Goal: Transaction & Acquisition: Purchase product/service

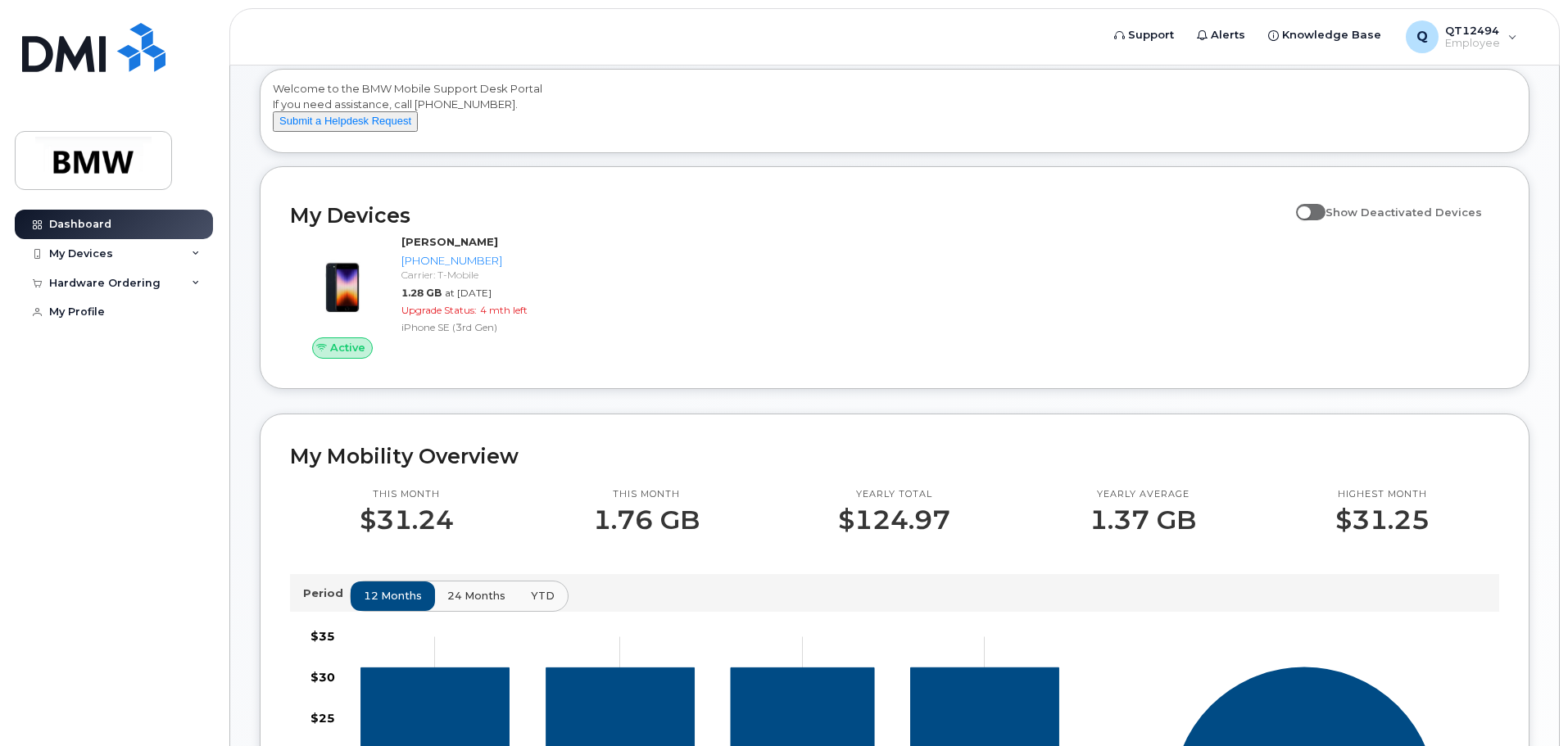
scroll to position [246, 0]
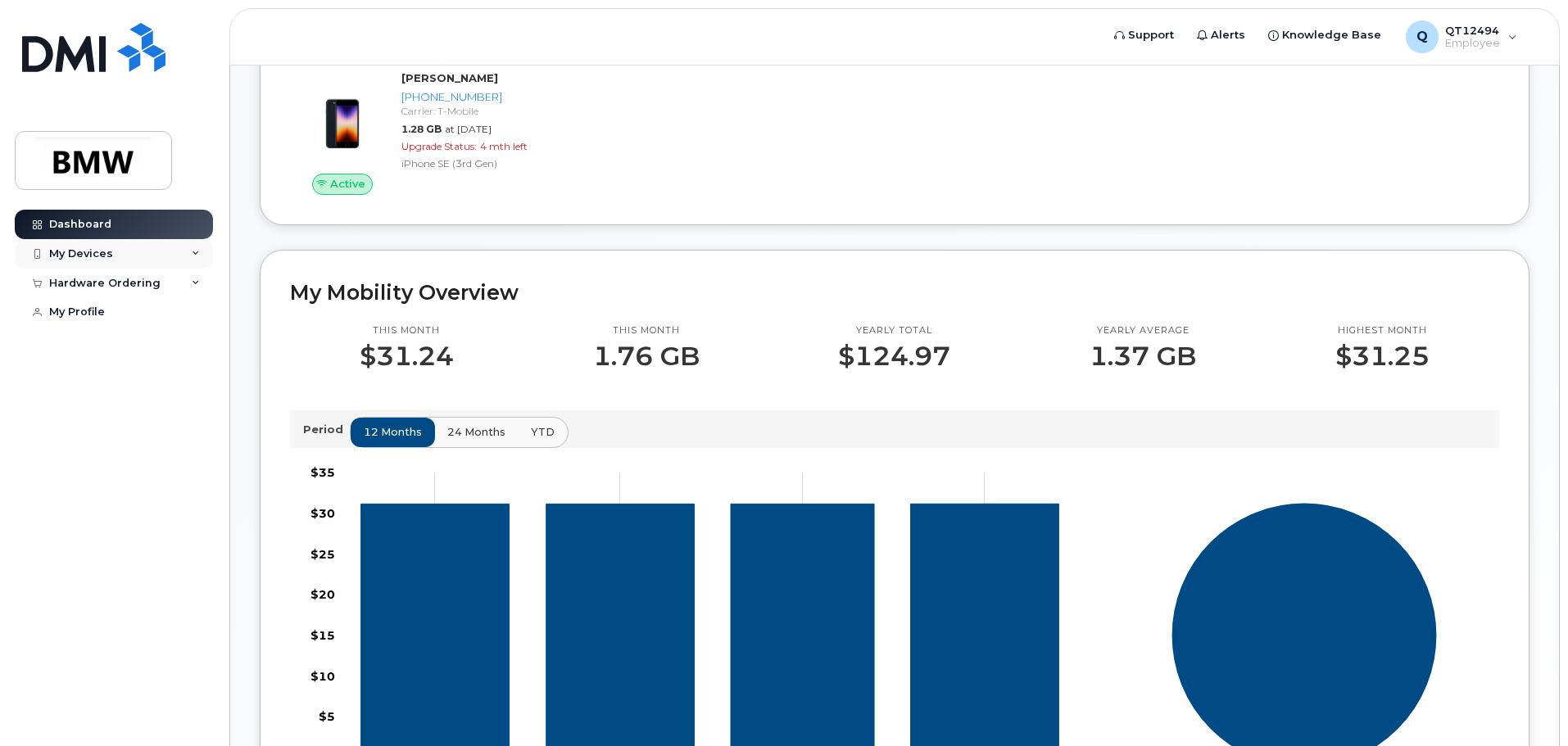
click at [109, 252] on div "My Devices" at bounding box center [80, 253] width 63 height 13
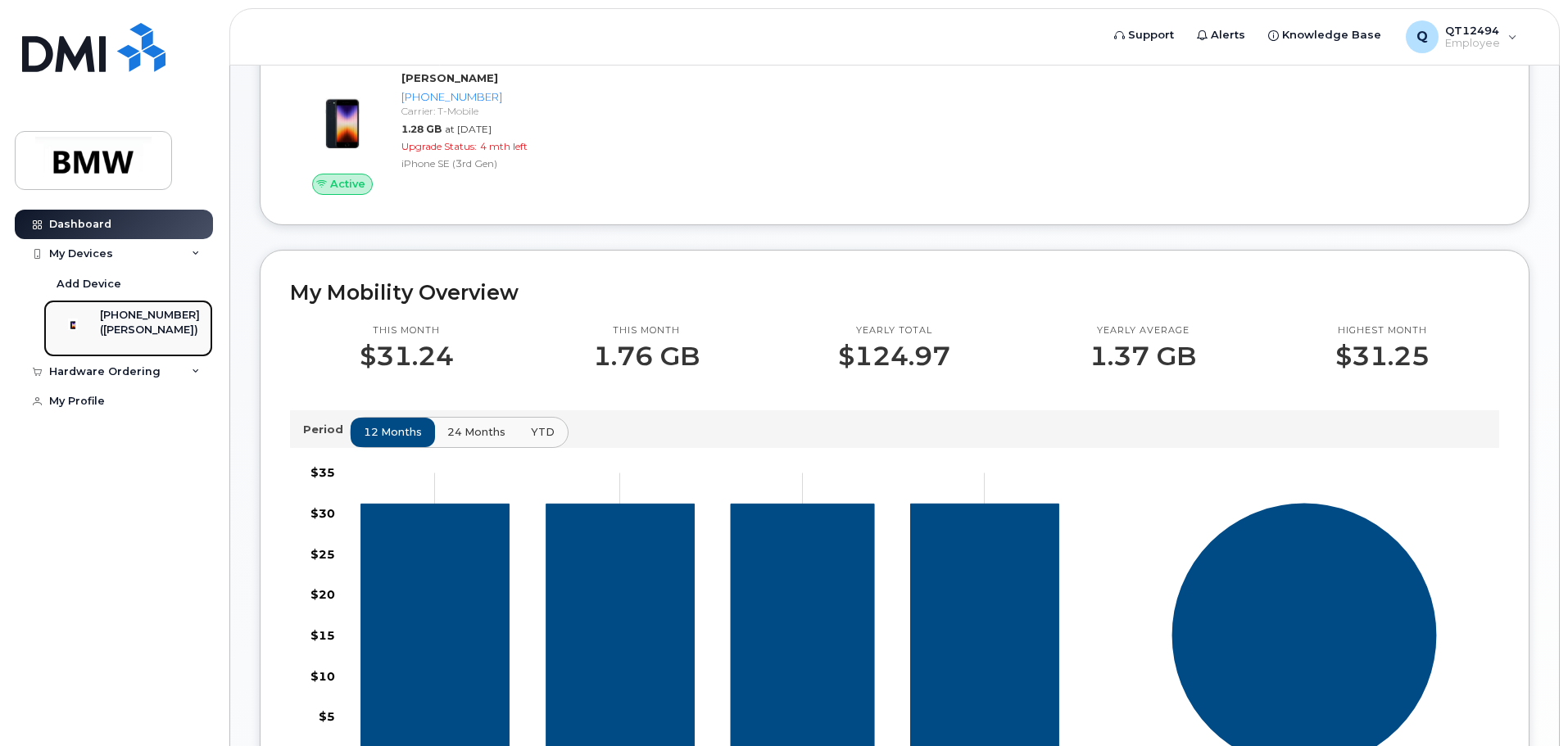
click at [134, 318] on div "[PHONE_NUMBER]" at bounding box center [149, 315] width 100 height 15
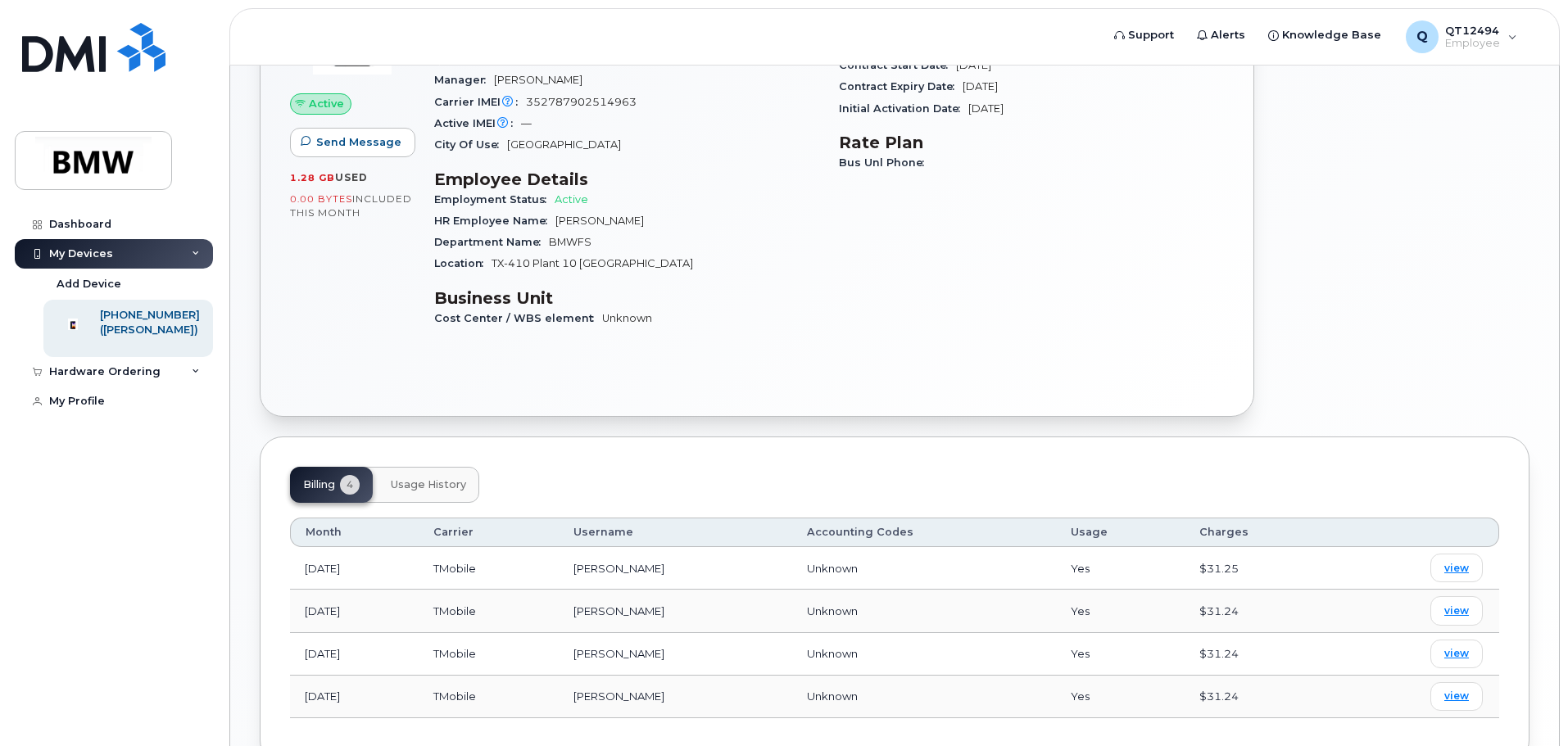
scroll to position [150, 0]
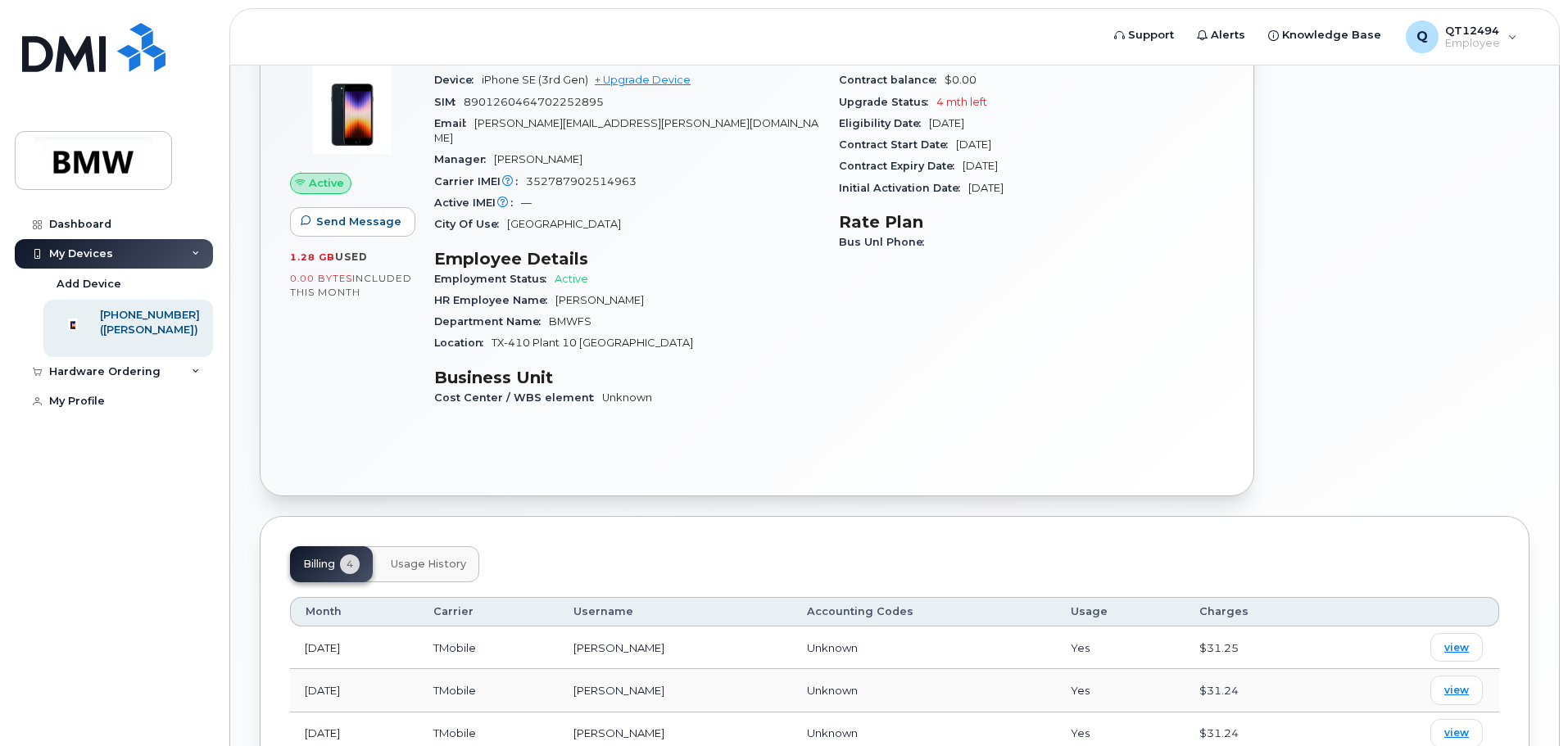
click at [564, 315] on span "BMWFS" at bounding box center [570, 321] width 43 height 13
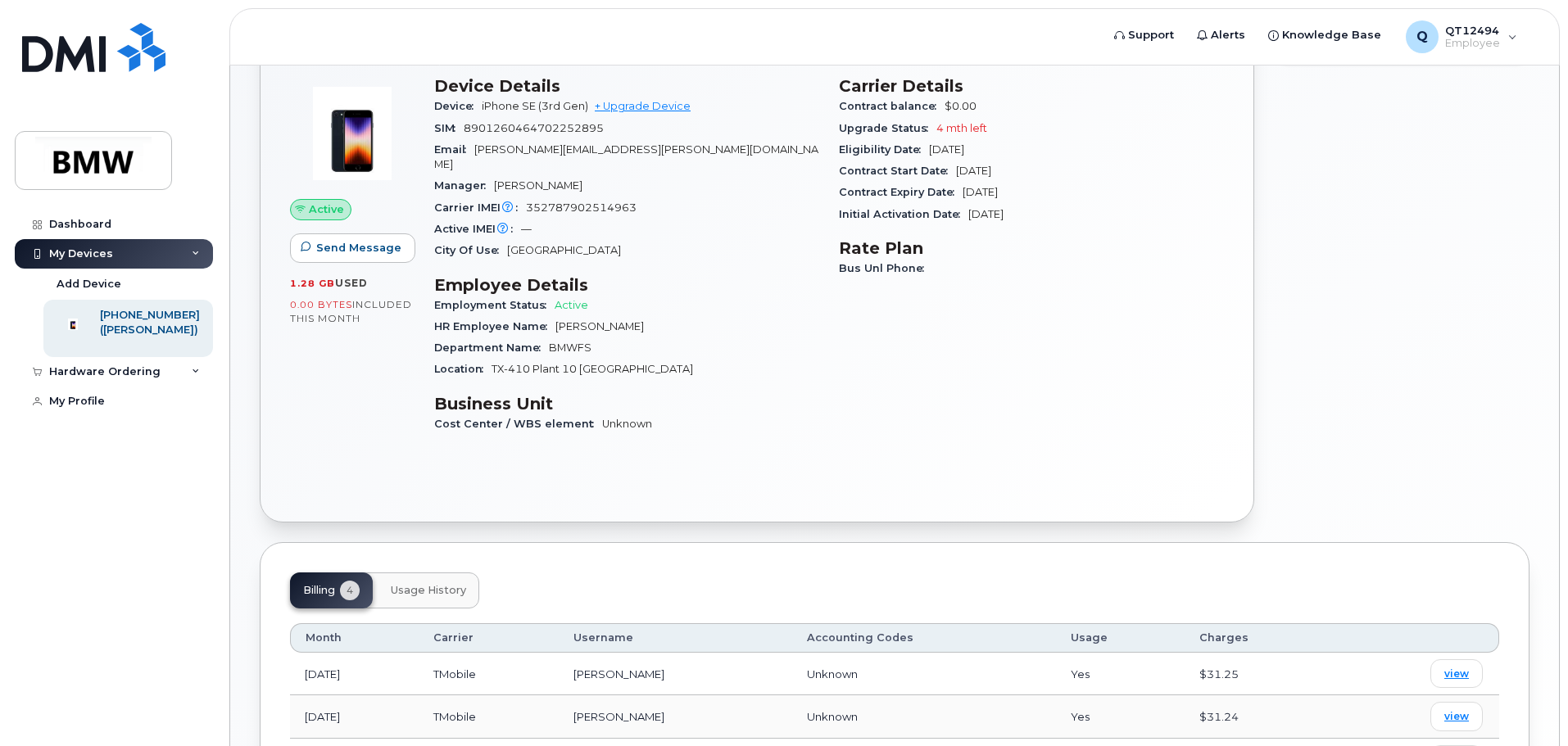
scroll to position [0, 0]
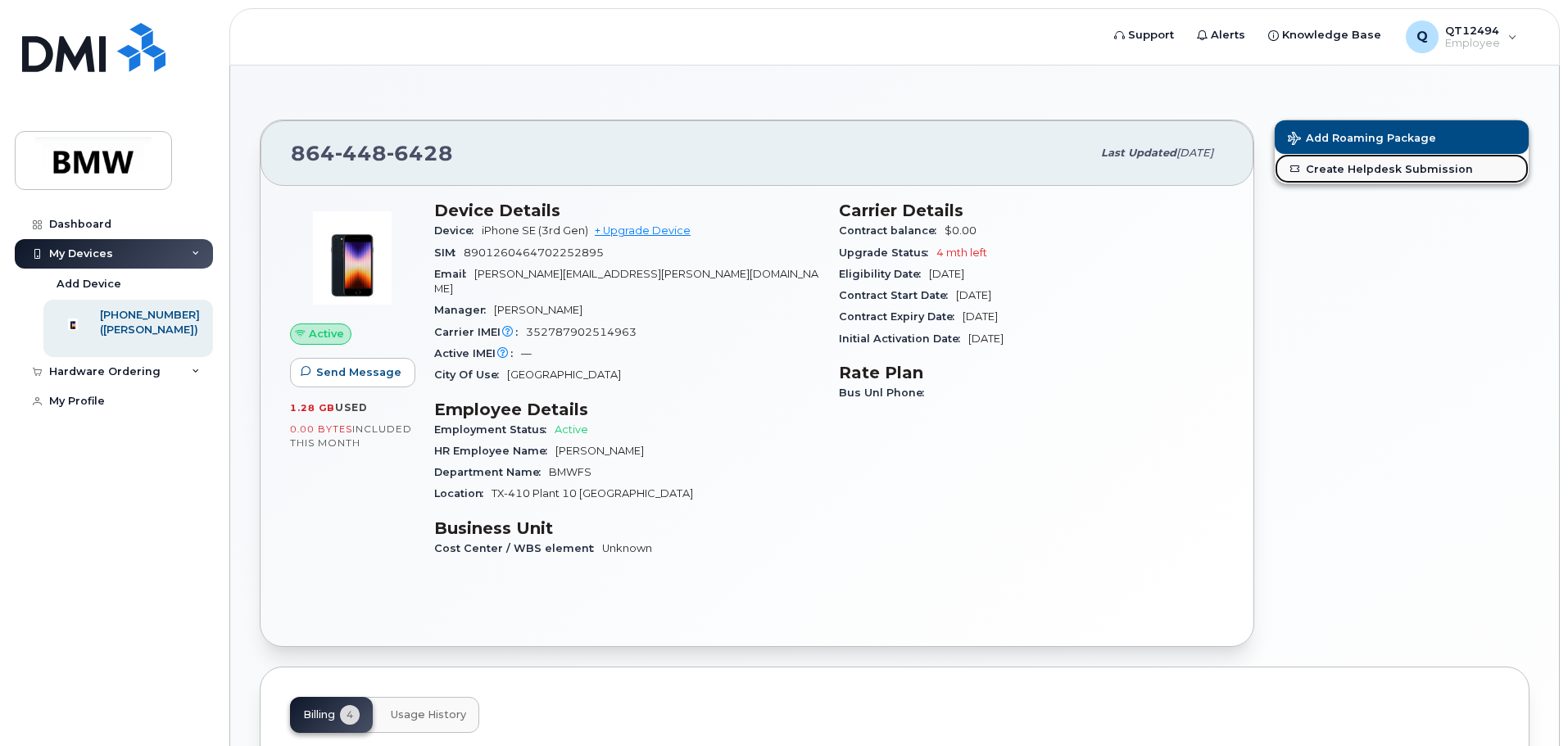
click at [1368, 171] on link "Create Helpdesk Submission" at bounding box center [1401, 169] width 254 height 29
click at [558, 466] on span "BMWFS" at bounding box center [570, 472] width 43 height 13
drag, startPoint x: 596, startPoint y: 456, endPoint x: 538, endPoint y: 461, distance: 58.2
click at [538, 461] on div "Department Name BMWFS" at bounding box center [626, 472] width 385 height 21
click at [613, 461] on div "Department Name BMWFS" at bounding box center [626, 472] width 385 height 21
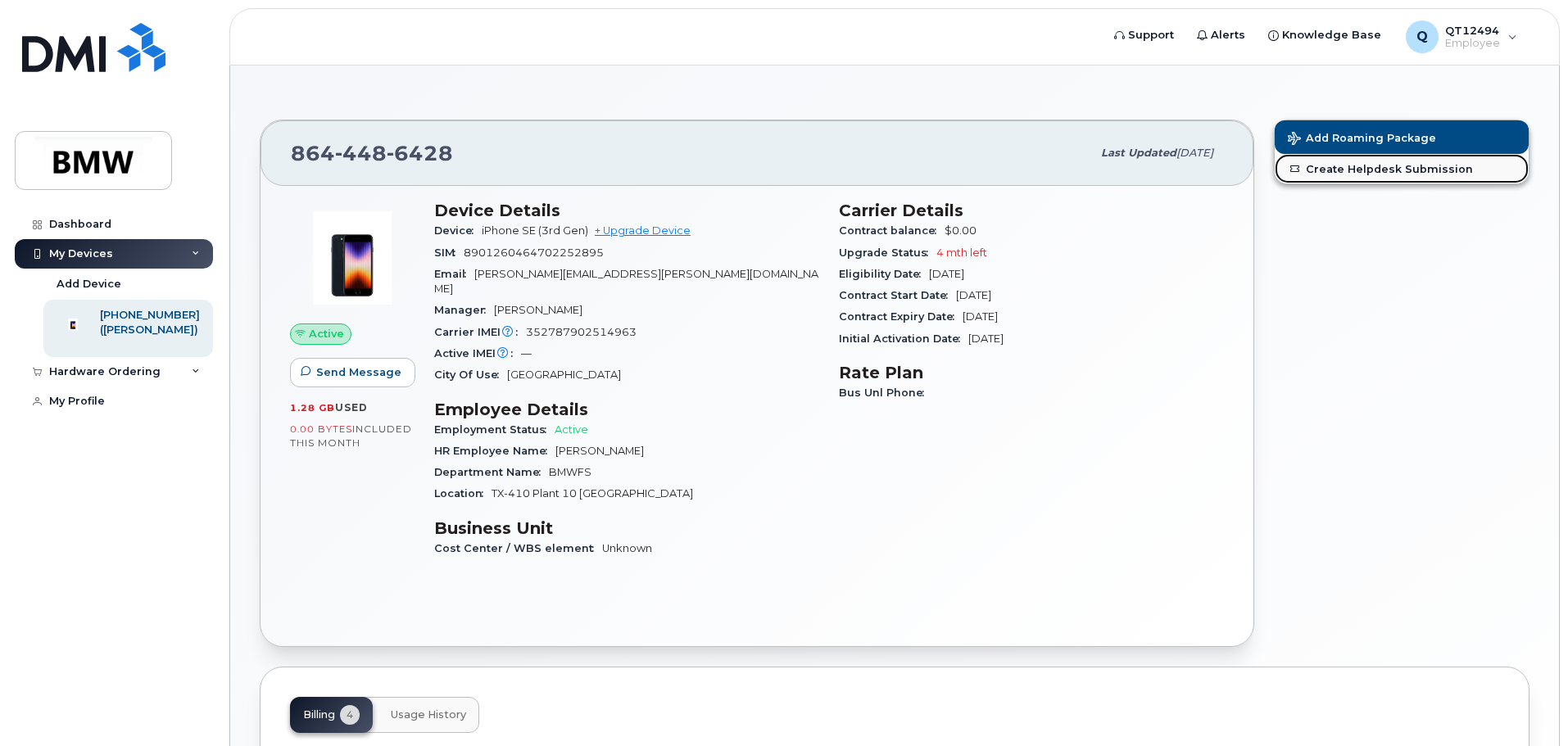
click at [1386, 174] on link "Create Helpdesk Submission" at bounding box center [1401, 169] width 254 height 29
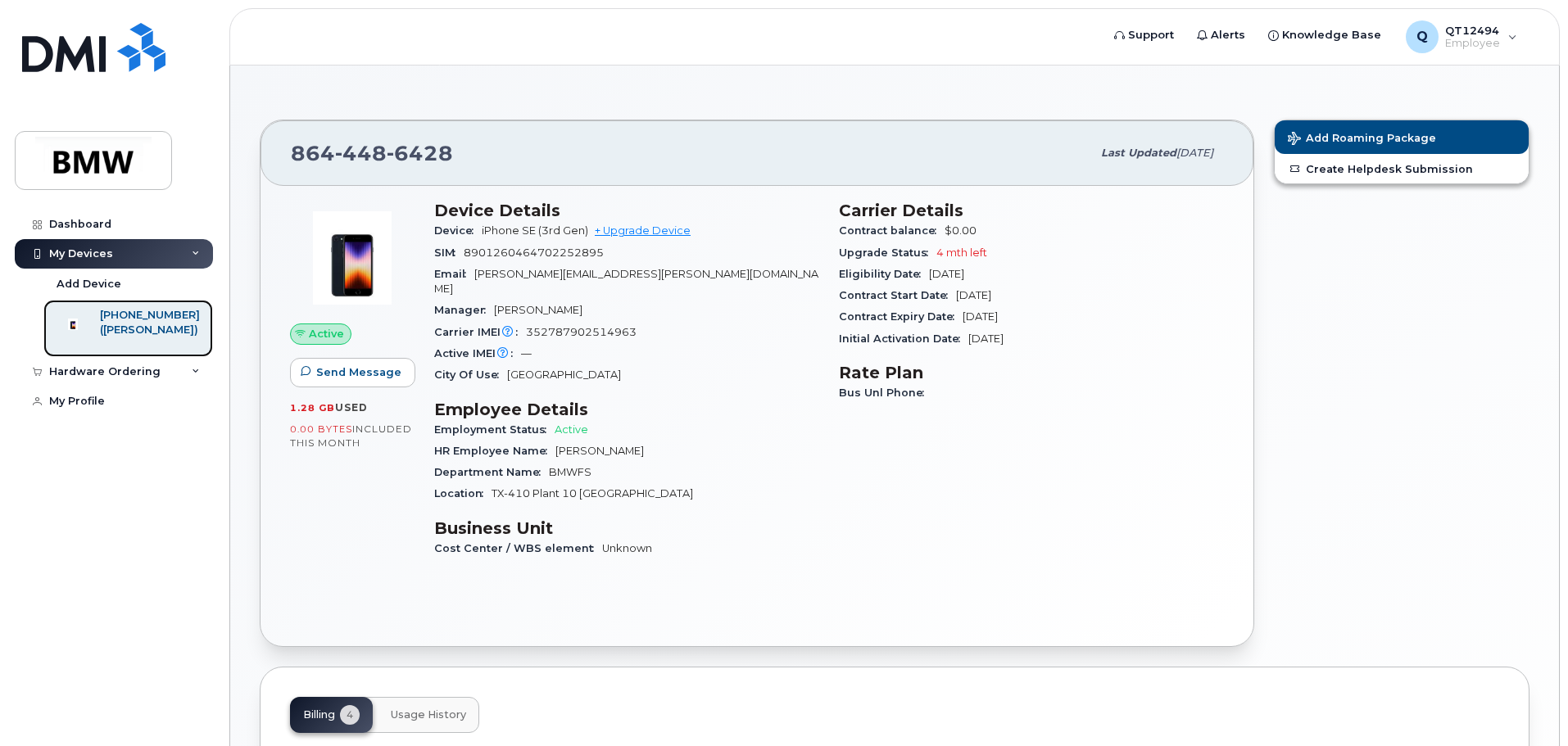
click at [152, 313] on div "[PHONE_NUMBER]" at bounding box center [149, 315] width 100 height 15
click at [196, 375] on icon at bounding box center [195, 372] width 8 height 8
click at [188, 385] on div "Hardware Ordering" at bounding box center [113, 372] width 198 height 29
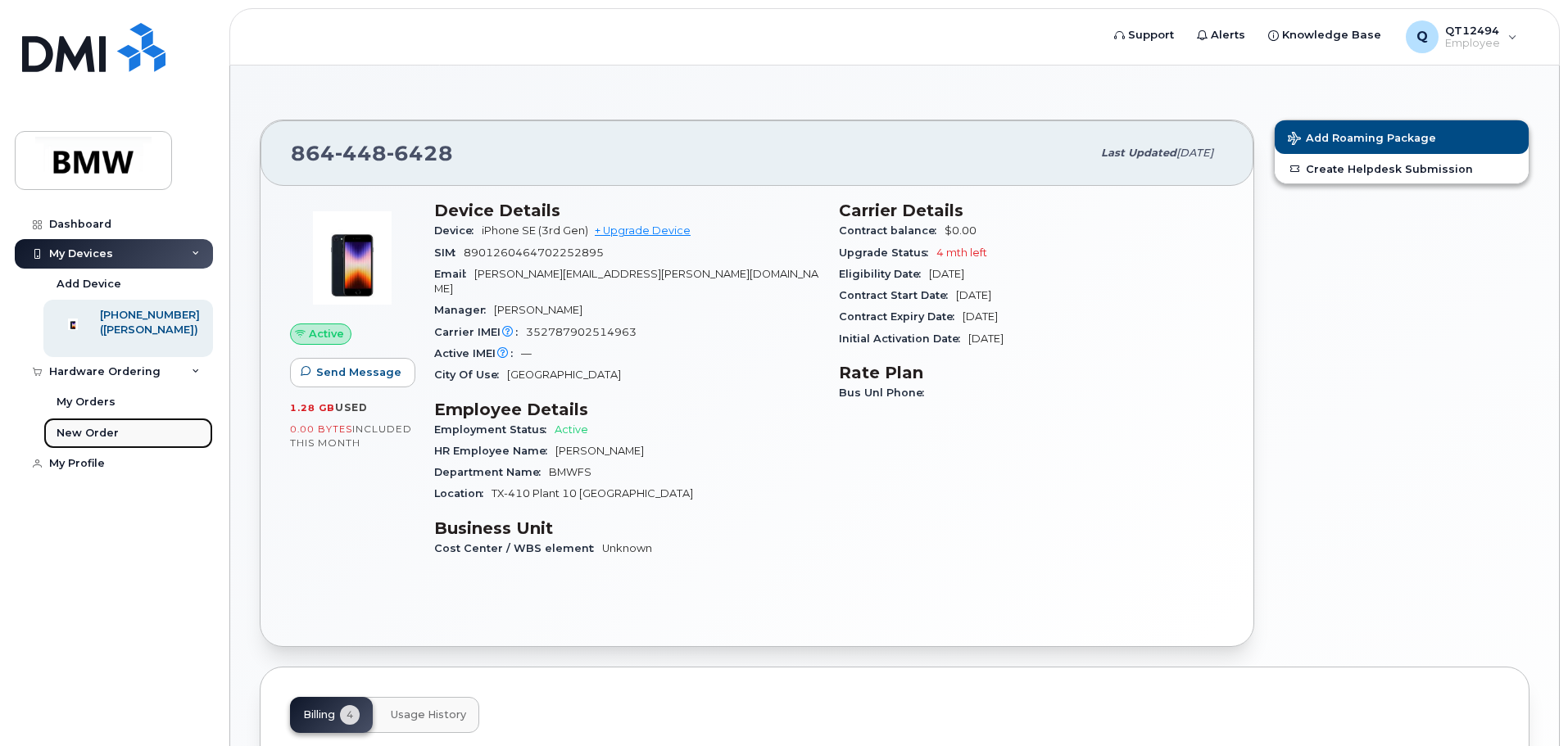
click at [89, 441] on div "New Order" at bounding box center [88, 432] width 62 height 15
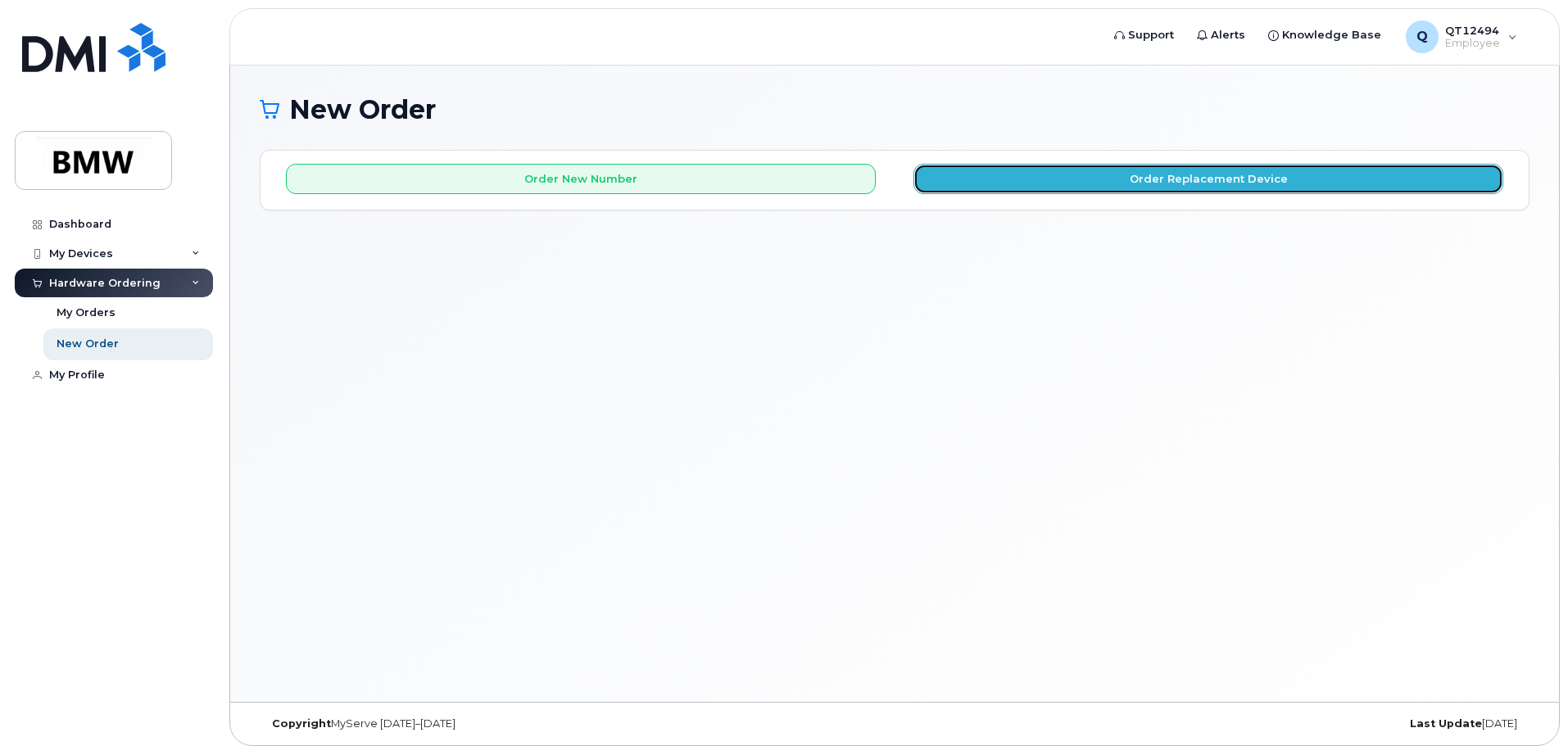
click at [1246, 179] on button "Order Replacement Device" at bounding box center [1208, 178] width 589 height 30
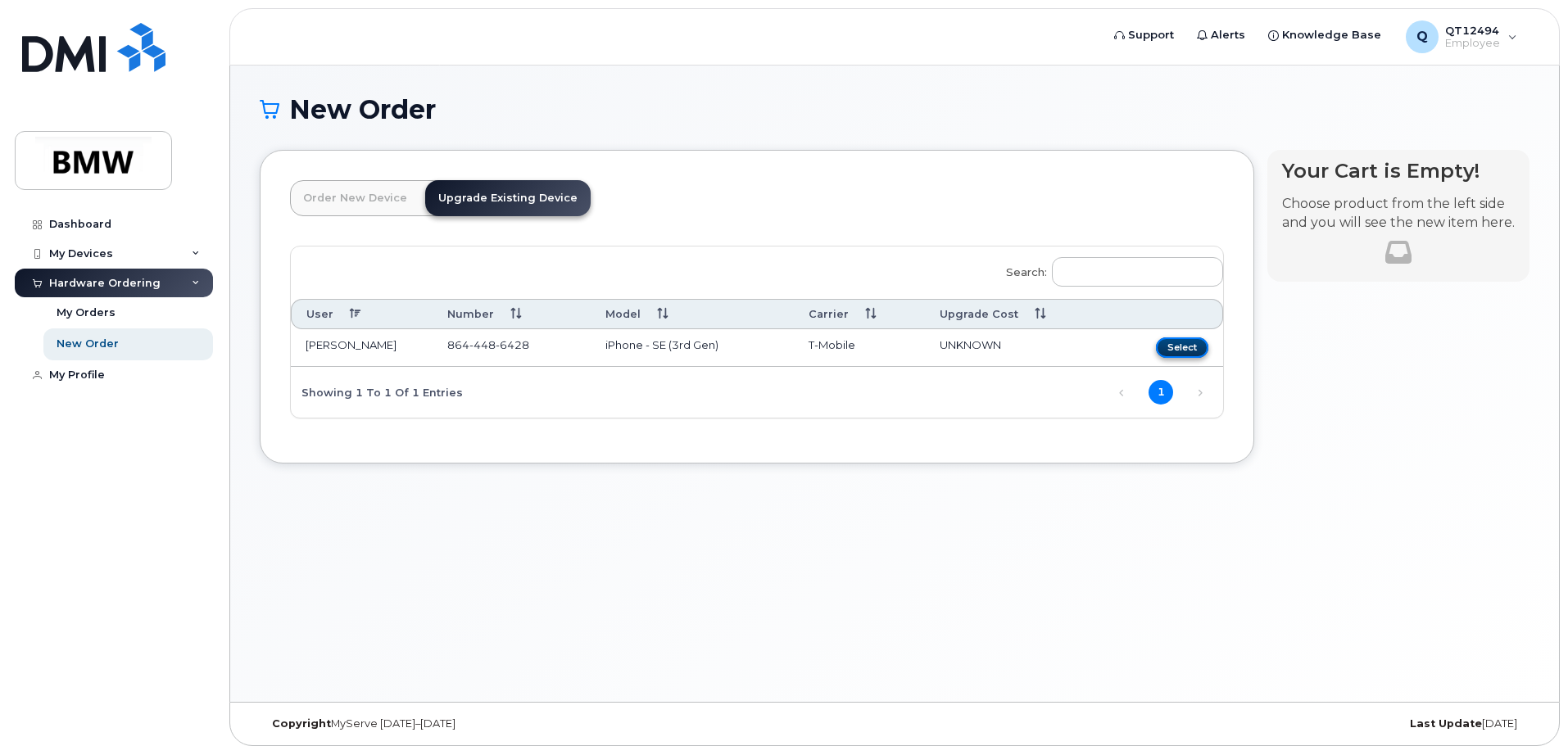
click at [1184, 341] on button "Select" at bounding box center [1182, 347] width 53 height 20
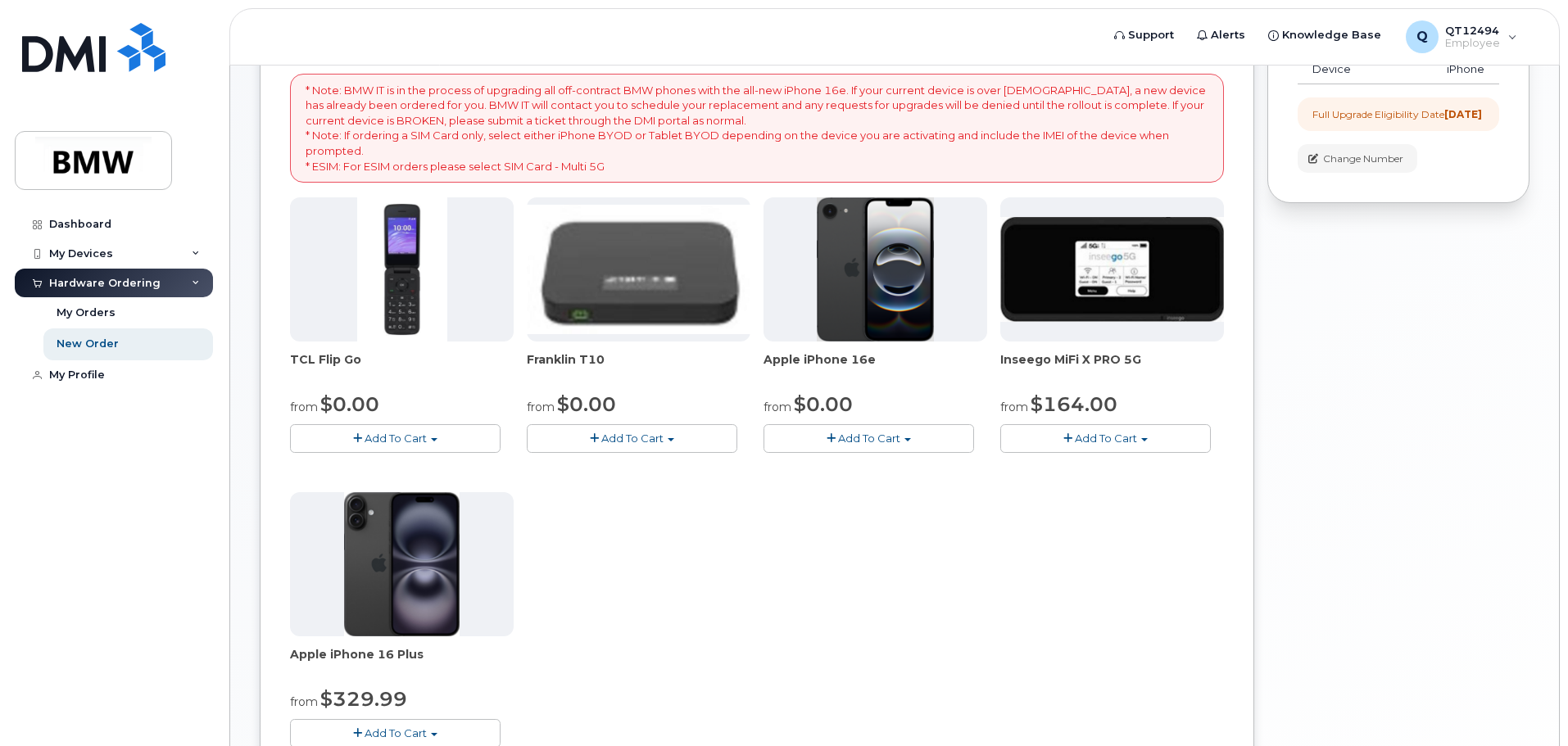
scroll to position [462, 0]
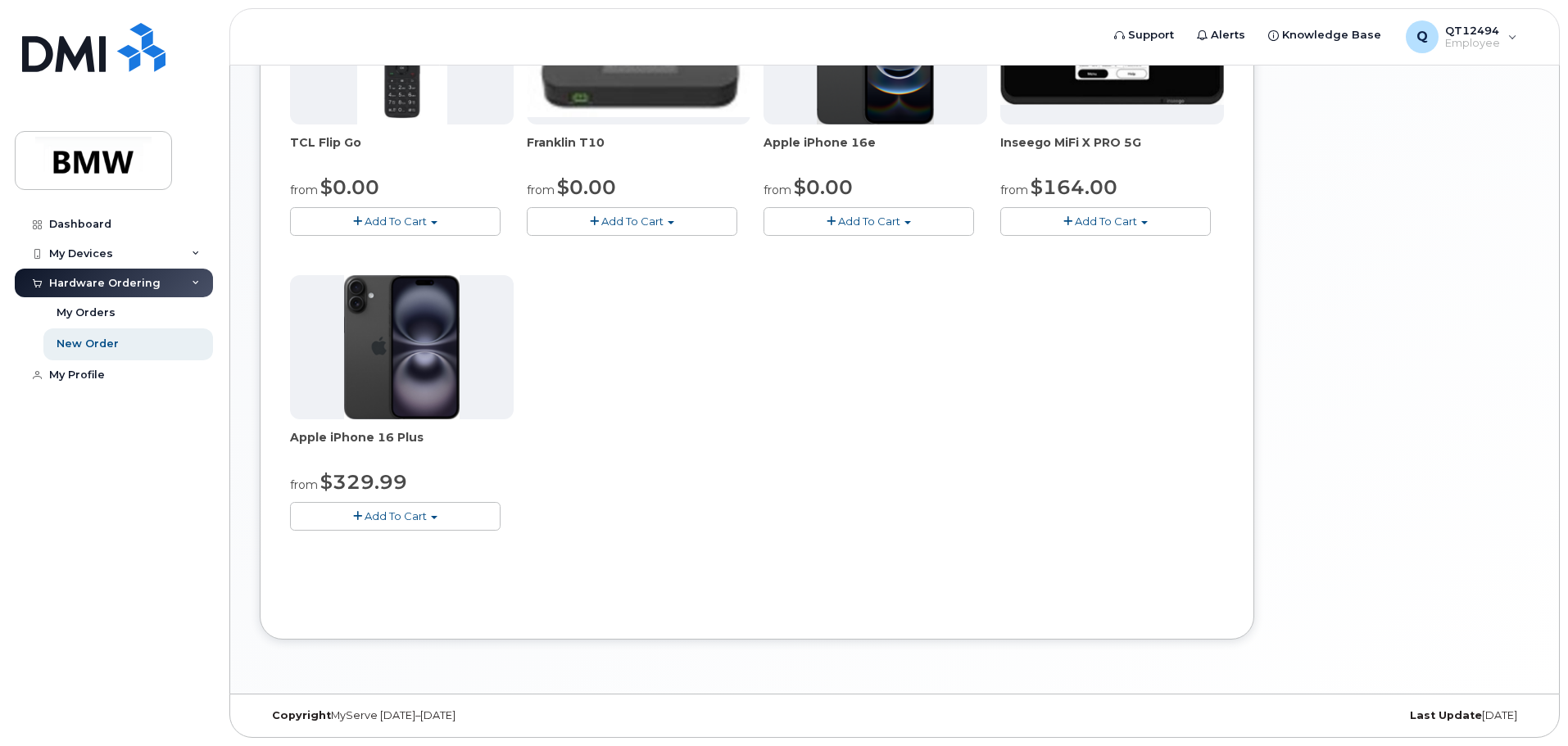
click at [382, 515] on span "Add To Cart" at bounding box center [396, 515] width 62 height 13
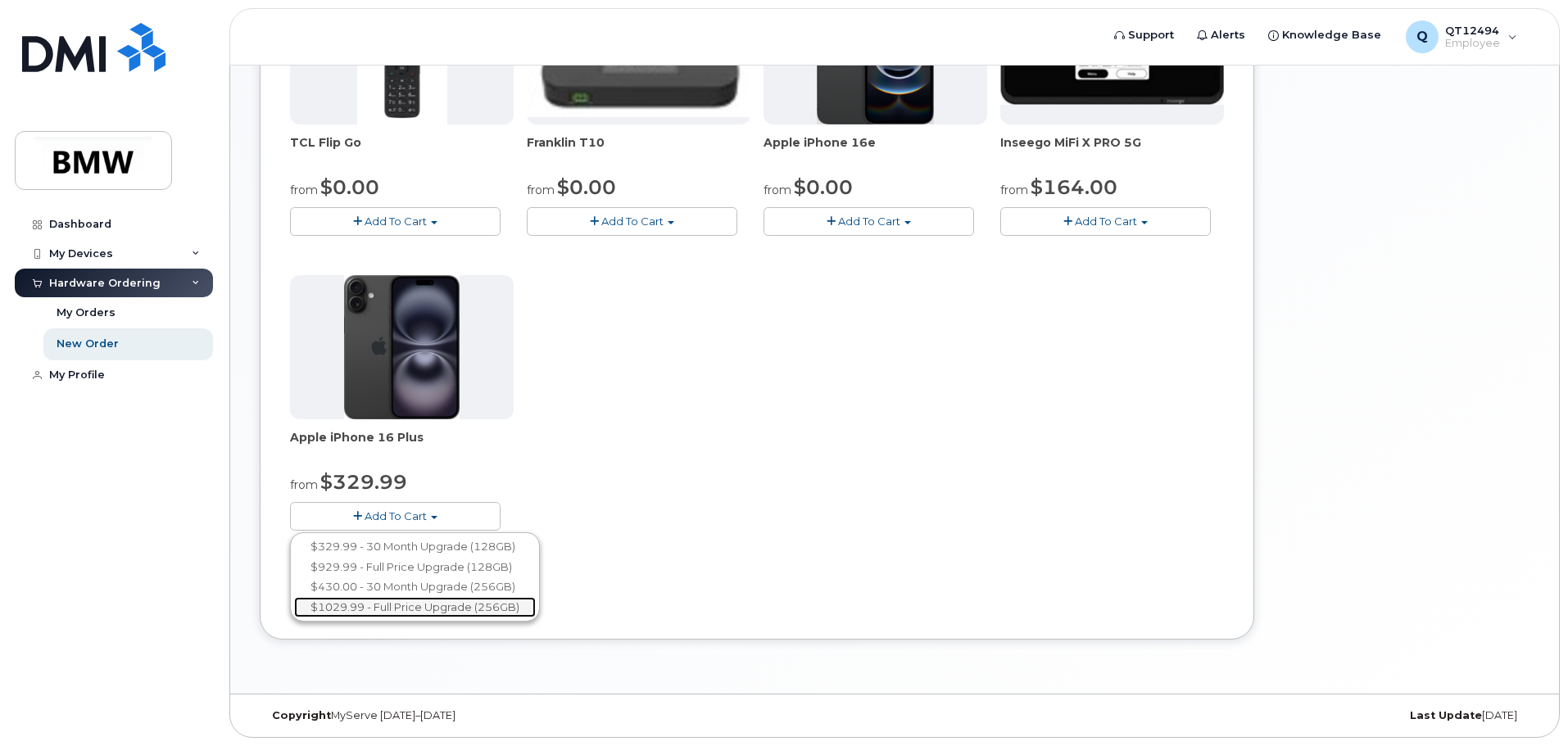
click at [416, 604] on link "$1029.99 - Full Price Upgrade (256GB)" at bounding box center [415, 607] width 242 height 20
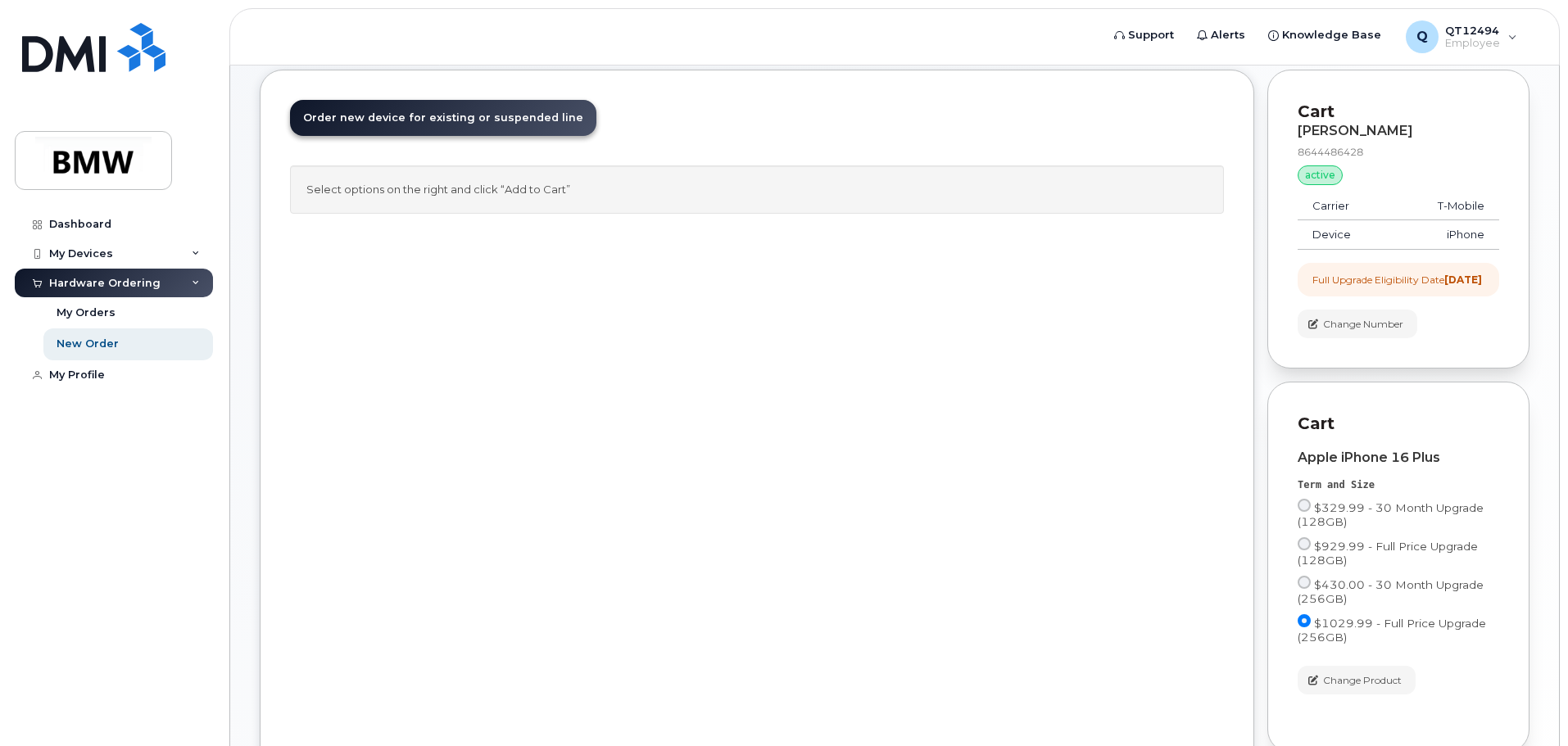
scroll to position [0, 0]
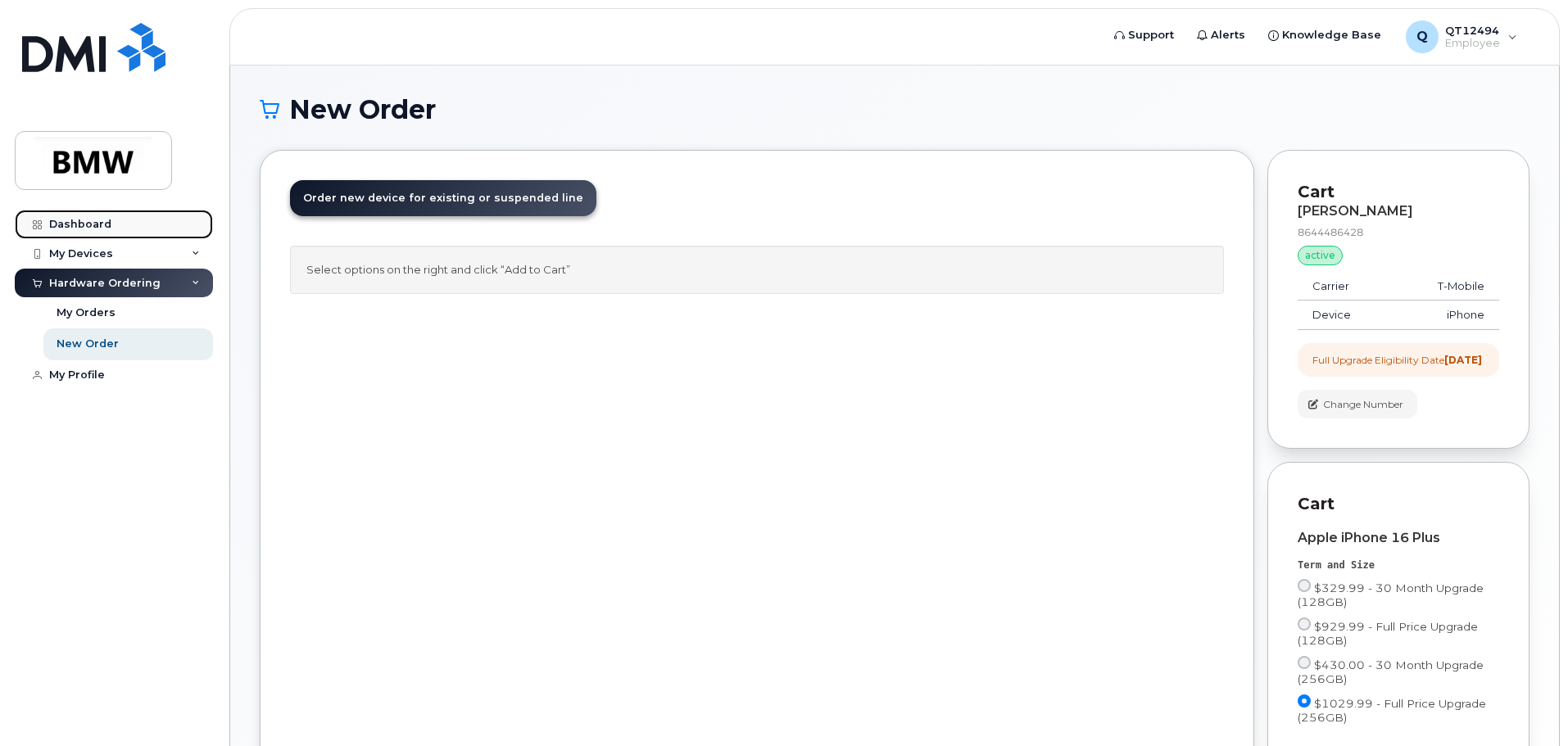
click at [64, 223] on div "Dashboard" at bounding box center [80, 223] width 62 height 13
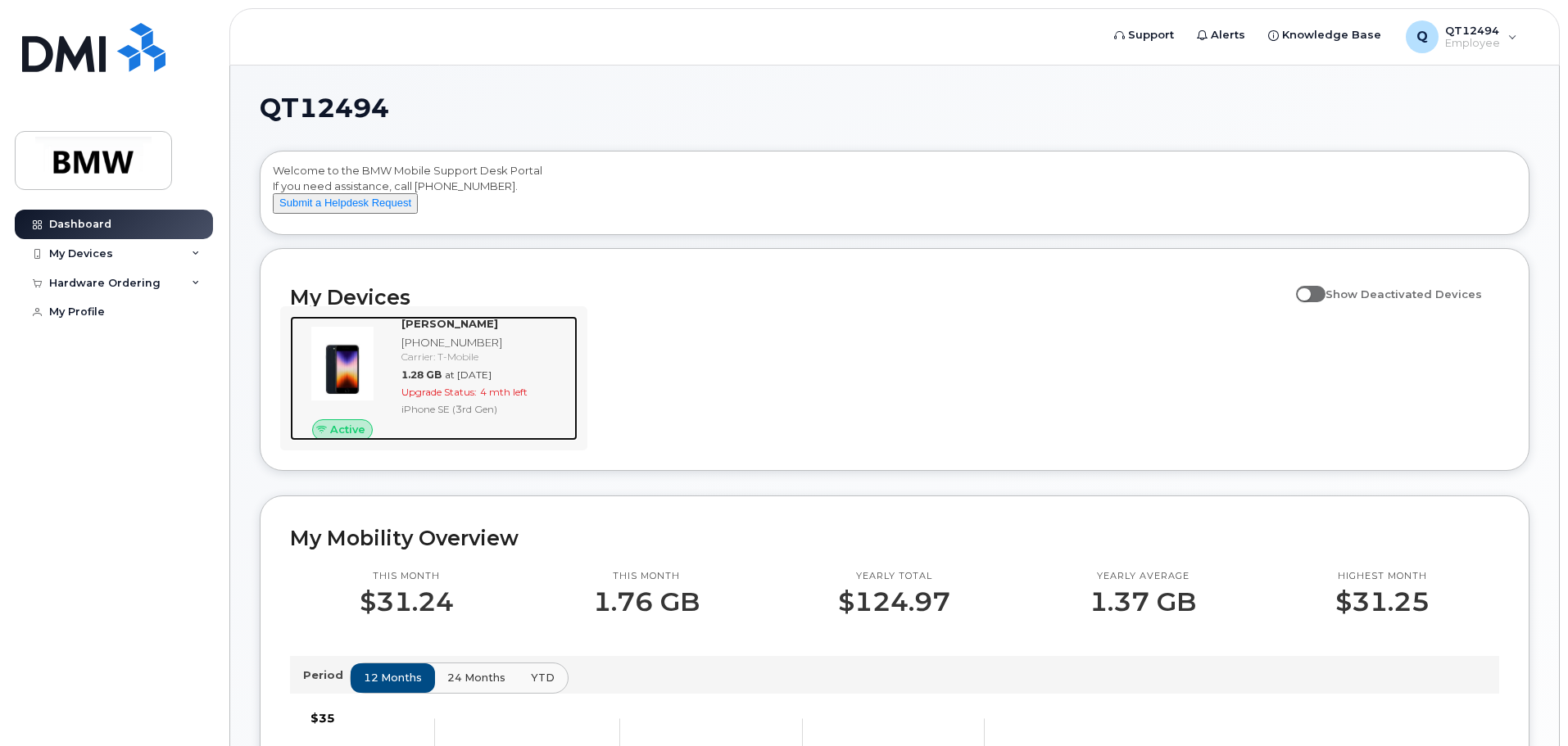
click at [425, 350] on div "[PHONE_NUMBER]" at bounding box center [486, 342] width 170 height 16
